Goal: Find contact information: Find contact information

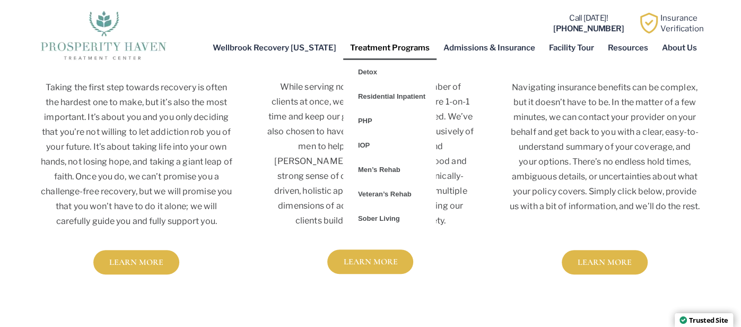
scroll to position [630, 0]
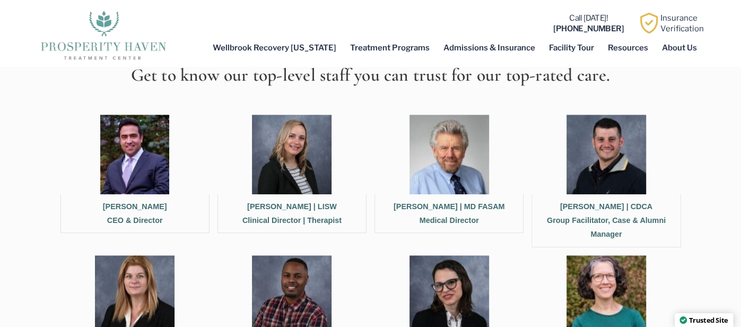
scroll to position [410, 0]
click at [91, 209] on figcaption "[PERSON_NAME] CEO & Director" at bounding box center [134, 213] width 149 height 39
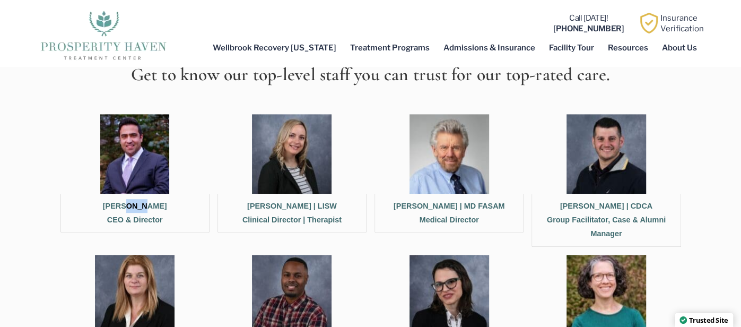
click at [91, 209] on figcaption "[PERSON_NAME] CEO & Director" at bounding box center [134, 213] width 149 height 39
copy figcaption "[PERSON_NAME]"
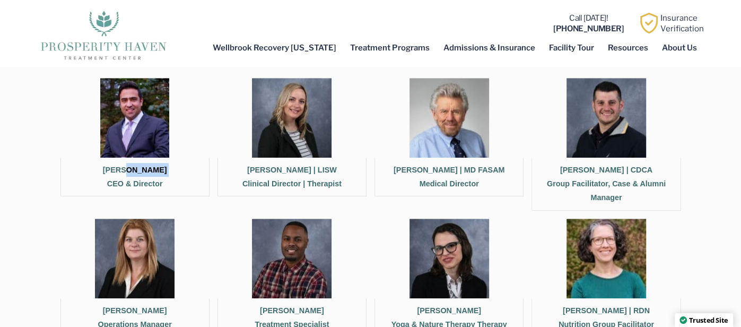
scroll to position [434, 0]
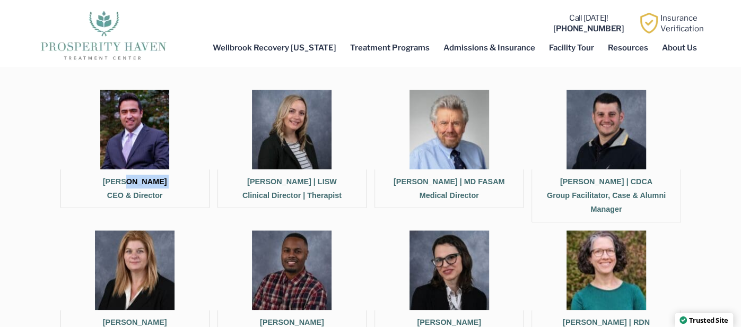
click at [178, 197] on figcaption "[PERSON_NAME] CEO & Director" at bounding box center [134, 188] width 149 height 39
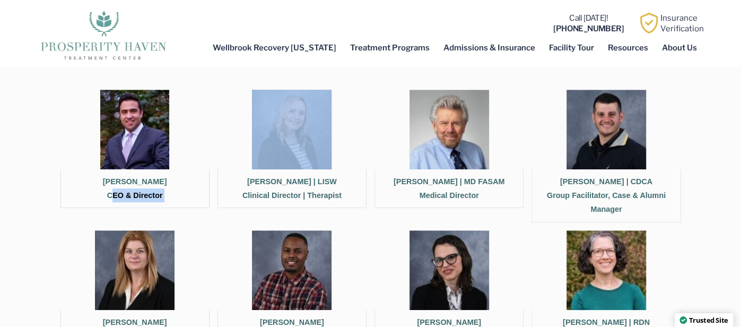
copy div "CEO & Director"
click at [706, 238] on section "Our Recovery Team Get to know our top-level staff you can trust for our top-rat…" at bounding box center [370, 324] width 741 height 710
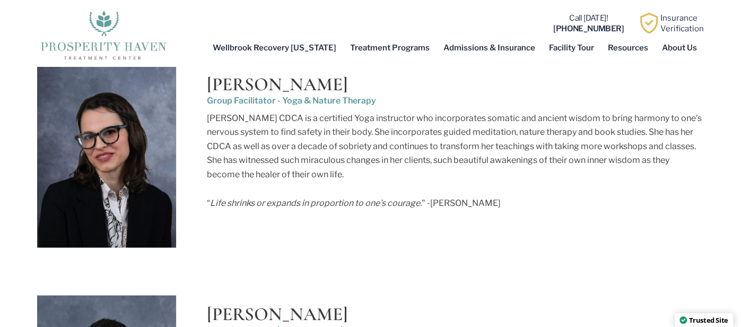
scroll to position [3815, 0]
